Goal: Task Accomplishment & Management: Use online tool/utility

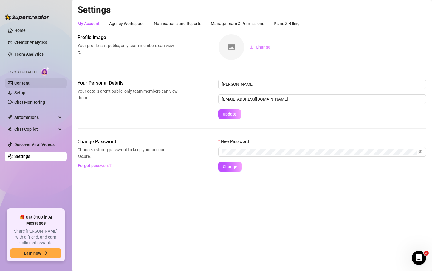
click at [25, 81] on link "Content" at bounding box center [21, 83] width 15 height 5
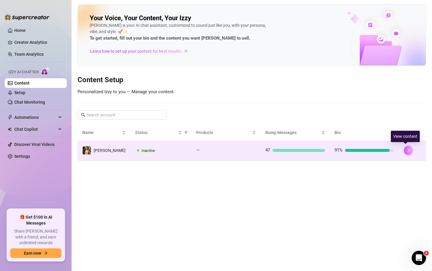
click at [407, 152] on icon "right" at bounding box center [409, 151] width 4 height 4
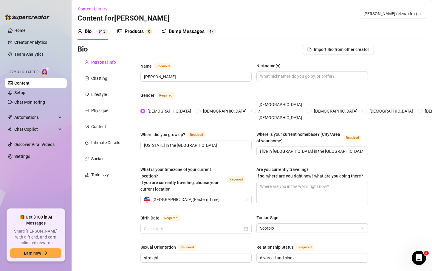
radio input "true"
type input "[DATE]"
click at [136, 31] on div "Products" at bounding box center [134, 31] width 19 height 7
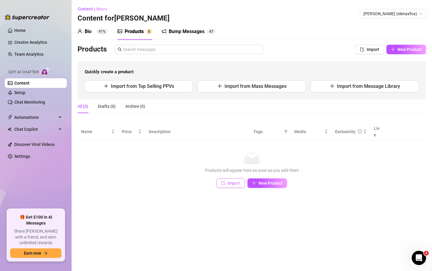
click at [228, 180] on button "Import" at bounding box center [231, 184] width 29 height 10
type textarea "Type your message here..."
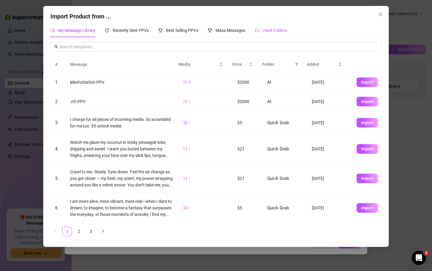
click at [268, 28] on span "Vault Folders" at bounding box center [275, 30] width 24 height 5
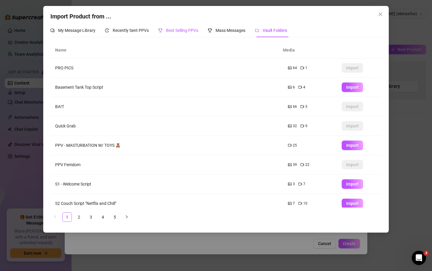
click at [176, 28] on span "Best Selling PPVs" at bounding box center [182, 30] width 32 height 5
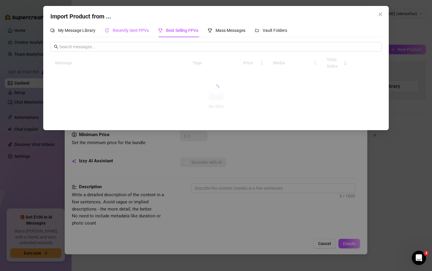
click at [132, 30] on span "Recently Sent PPVs" at bounding box center [131, 30] width 36 height 5
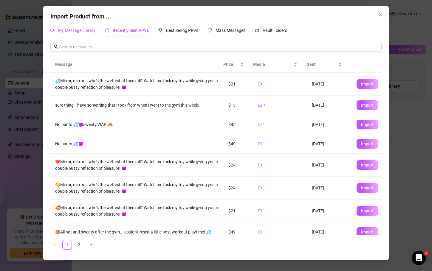
click at [67, 27] on div "My Message Library" at bounding box center [72, 30] width 45 height 7
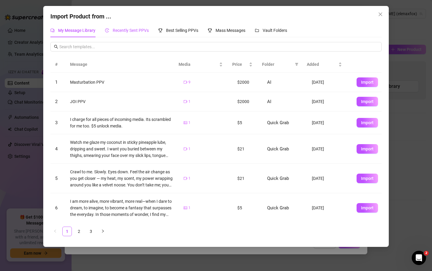
click at [143, 28] on span "Recently Sent PPVs" at bounding box center [131, 30] width 36 height 5
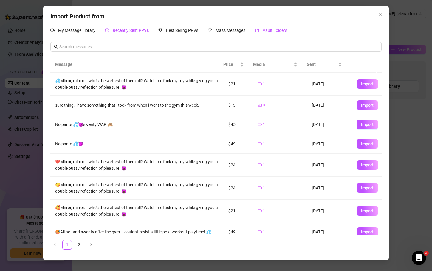
click at [262, 30] on div "Vault Folders" at bounding box center [271, 30] width 32 height 7
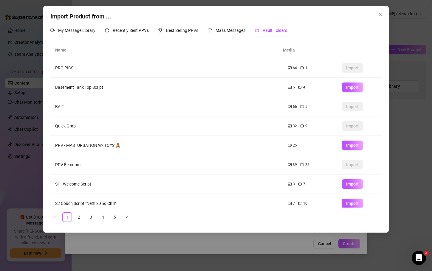
click at [185, 125] on td "Quick Grab" at bounding box center [166, 126] width 233 height 19
click at [382, 11] on button "Close" at bounding box center [381, 15] width 10 height 10
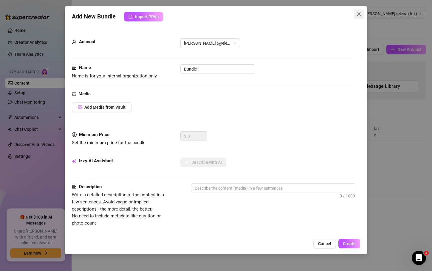
click at [360, 14] on icon "close" at bounding box center [359, 14] width 5 height 5
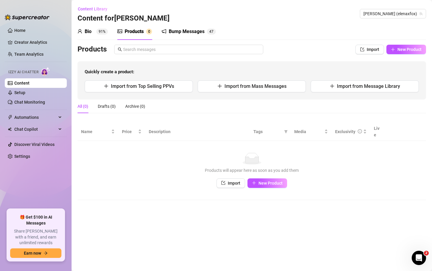
click at [30, 86] on link "Content" at bounding box center [21, 83] width 15 height 5
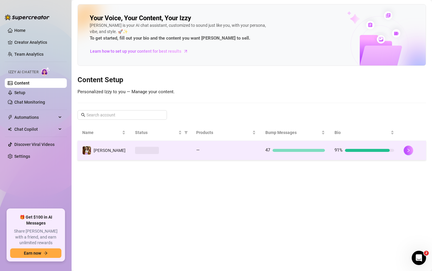
click at [282, 152] on div at bounding box center [299, 150] width 52 height 3
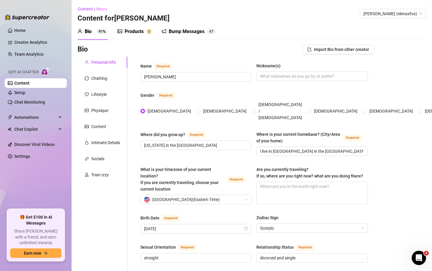
click at [197, 31] on div "Bump Messages" at bounding box center [187, 31] width 36 height 7
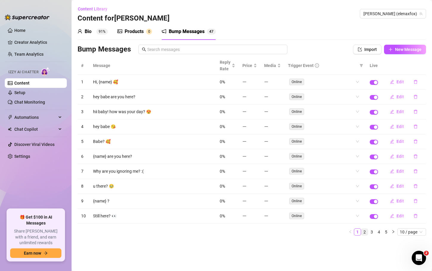
click at [366, 234] on link "2" at bounding box center [365, 232] width 7 height 7
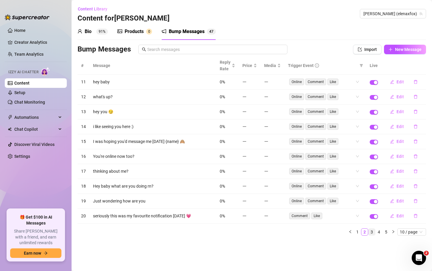
click at [372, 234] on link "3" at bounding box center [372, 232] width 7 height 7
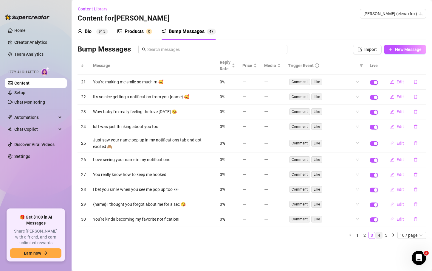
click at [379, 236] on link "4" at bounding box center [379, 235] width 7 height 7
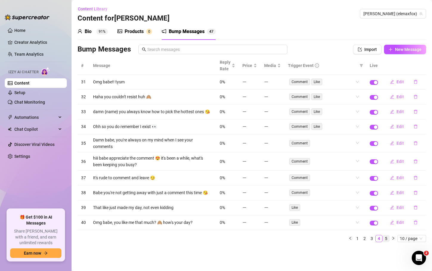
click at [386, 240] on link "5" at bounding box center [386, 239] width 7 height 7
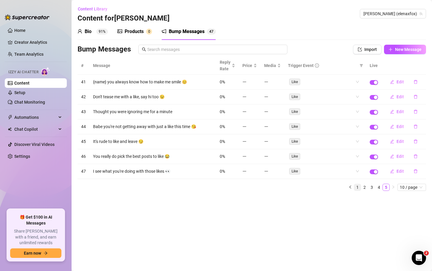
click at [357, 187] on link "1" at bounding box center [357, 187] width 7 height 7
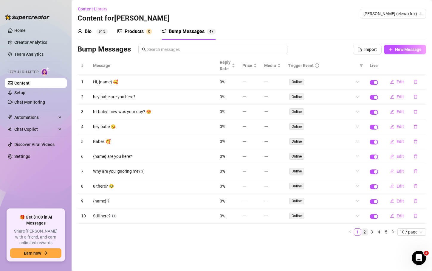
click at [365, 234] on link "2" at bounding box center [365, 232] width 7 height 7
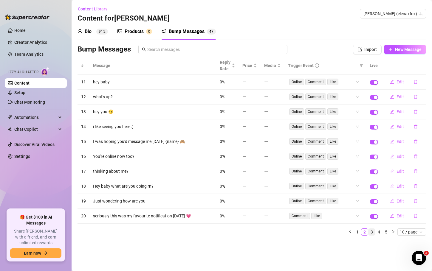
click at [372, 232] on link "3" at bounding box center [372, 232] width 7 height 7
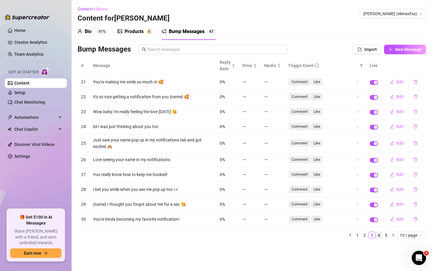
click at [380, 238] on link "4" at bounding box center [379, 235] width 7 height 7
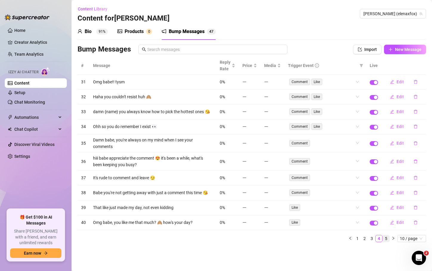
click at [386, 239] on link "5" at bounding box center [386, 239] width 7 height 7
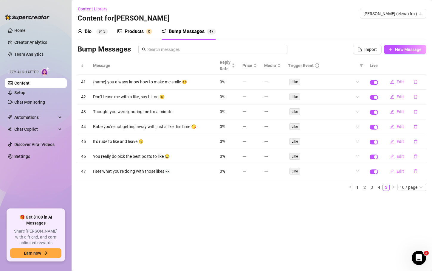
click at [131, 29] on div "Products" at bounding box center [134, 31] width 19 height 7
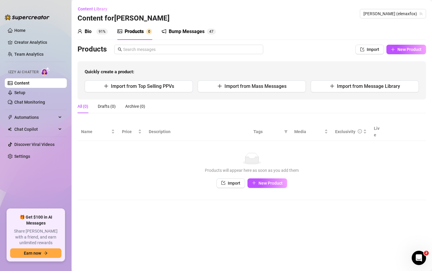
click at [25, 86] on link "Content" at bounding box center [21, 83] width 15 height 5
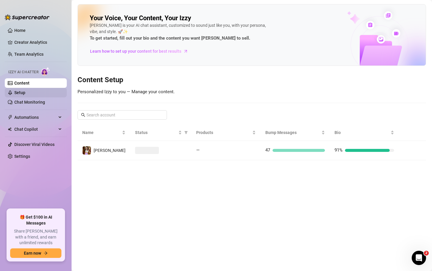
click at [25, 91] on link "Setup" at bounding box center [19, 92] width 11 height 5
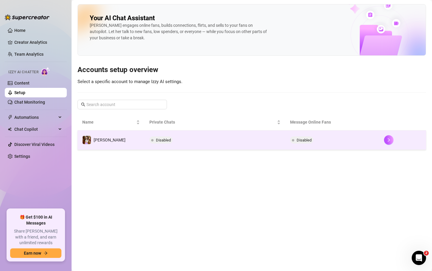
click at [118, 141] on td "[PERSON_NAME]" at bounding box center [111, 140] width 67 height 19
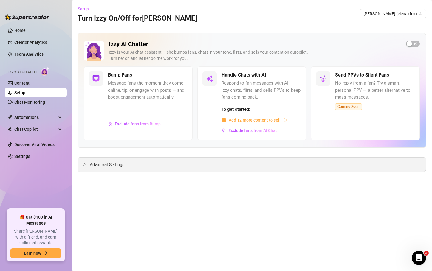
click at [401, 166] on div "Advanced Settings" at bounding box center [252, 165] width 348 height 14
click at [111, 164] on span "Advanced Settings" at bounding box center [107, 165] width 35 height 7
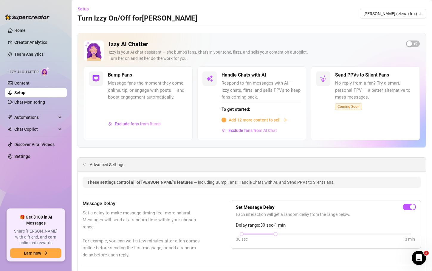
click at [104, 165] on span "Advanced Settings" at bounding box center [107, 165] width 35 height 7
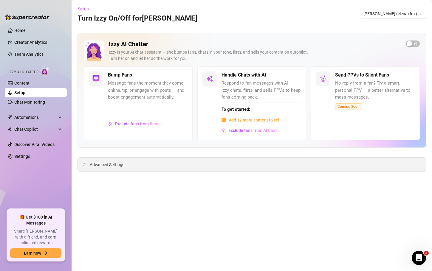
click at [112, 166] on span "Advanced Settings" at bounding box center [107, 165] width 35 height 7
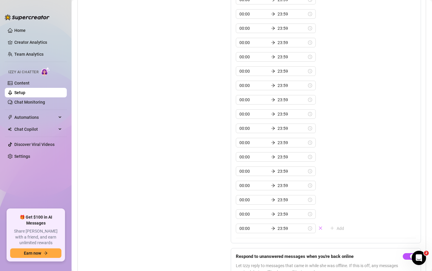
scroll to position [2425, 0]
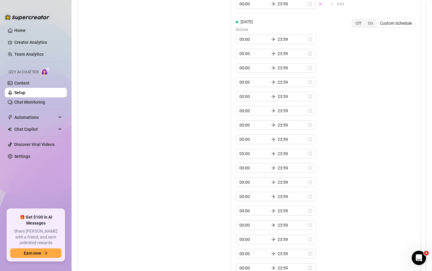
click at [371, 183] on div "[DATE] Active 00:00 23:59 00:00 23:59 00:00 23:59 00:00 23:59 00:00 23:59 00:00…" at bounding box center [326, 159] width 180 height 283
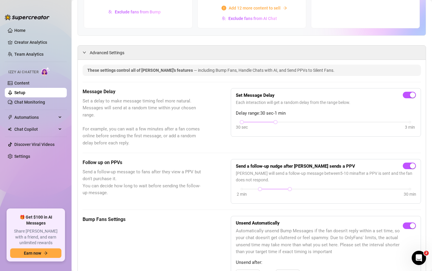
scroll to position [0, 0]
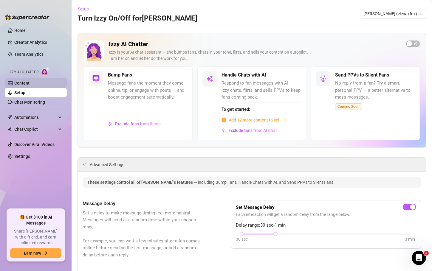
click at [24, 85] on link "Content" at bounding box center [21, 83] width 15 height 5
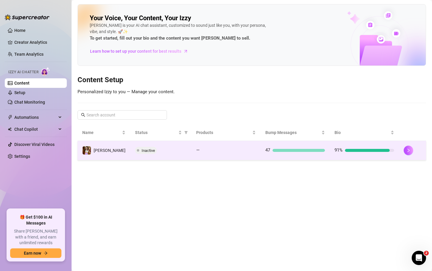
click at [356, 151] on div at bounding box center [367, 150] width 45 height 3
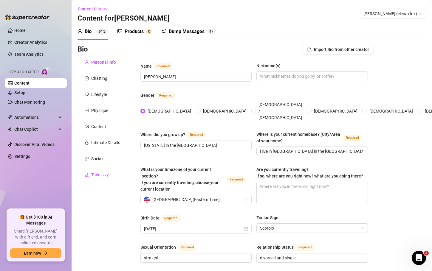
click at [94, 174] on div "Train Izzy" at bounding box center [100, 175] width 18 height 7
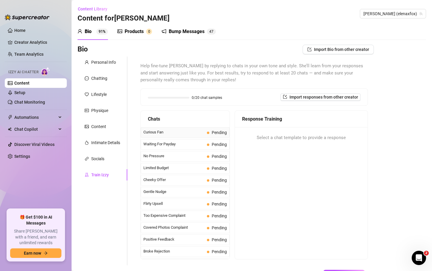
click at [185, 135] on span "Curious Fan" at bounding box center [173, 132] width 61 height 6
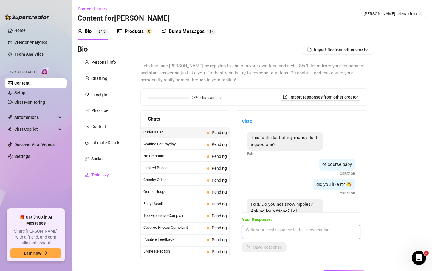
click at [251, 233] on textarea at bounding box center [301, 233] width 118 height 14
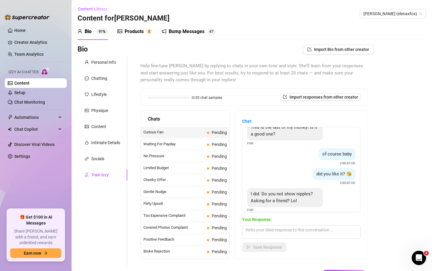
scroll to position [18, 0]
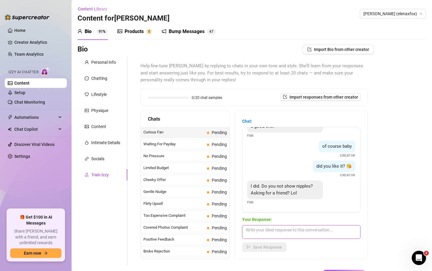
click at [249, 233] on textarea at bounding box center [301, 233] width 118 height 14
type textarea "haha yes i do. my nipples beg to be seen"
click at [271, 245] on span "Save Response" at bounding box center [267, 247] width 29 height 5
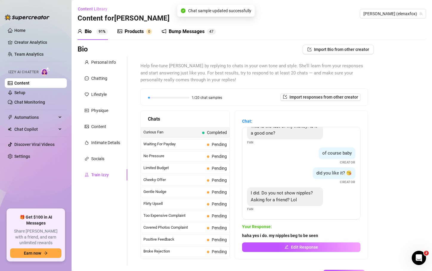
scroll to position [11, 0]
click at [184, 144] on span "Waiting For Payday" at bounding box center [173, 144] width 61 height 6
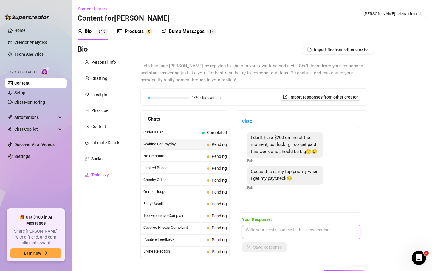
click at [246, 234] on textarea at bounding box center [301, 233] width 118 height 14
type textarea "aw ok babe don't forget about me"
click at [259, 248] on span "Save Response" at bounding box center [267, 247] width 29 height 5
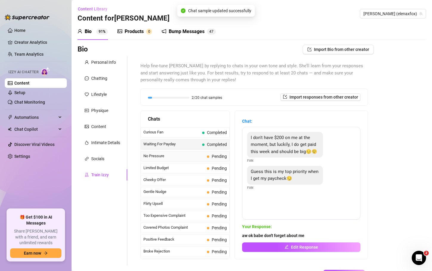
click at [175, 156] on span "No Pressure" at bounding box center [173, 156] width 61 height 6
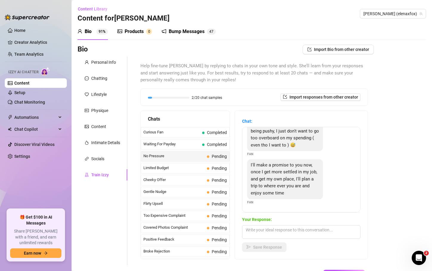
scroll to position [61, 0]
click at [258, 234] on textarea at bounding box center [301, 233] width 118 height 14
type textarea "ok babe i"
click at [171, 205] on span "Flirty Upsell" at bounding box center [173, 204] width 61 height 6
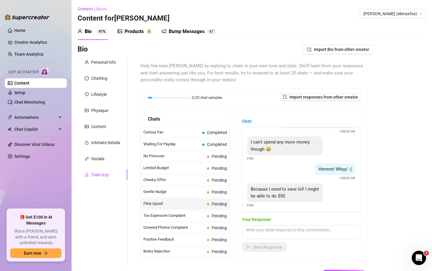
scroll to position [173, 0]
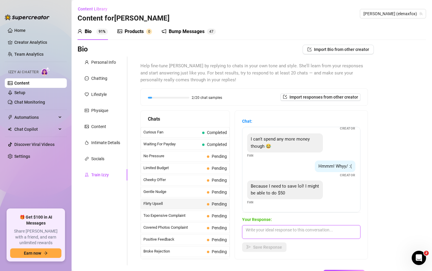
click at [271, 232] on textarea at bounding box center [301, 233] width 118 height 14
drag, startPoint x: 330, startPoint y: 231, endPoint x: 271, endPoint y: 229, distance: 59.1
click at [271, 229] on textarea "tell you what. ill find something super special" at bounding box center [301, 233] width 118 height 14
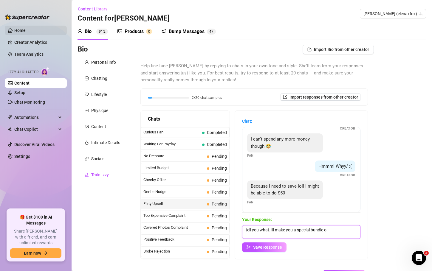
type textarea "tell you what. ill make you a special bundle o"
